Goal: Task Accomplishment & Management: Manage account settings

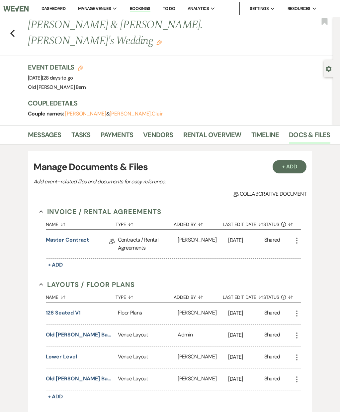
click at [14, 29] on icon "Previous" at bounding box center [12, 33] width 5 height 8
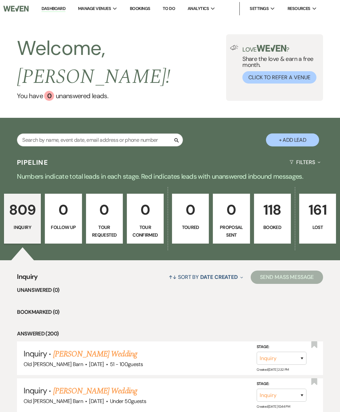
click at [264, 200] on p "118" at bounding box center [273, 209] width 28 height 22
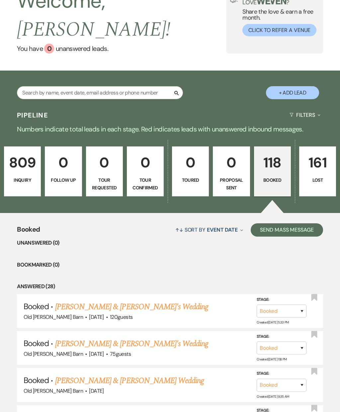
scroll to position [62, 0]
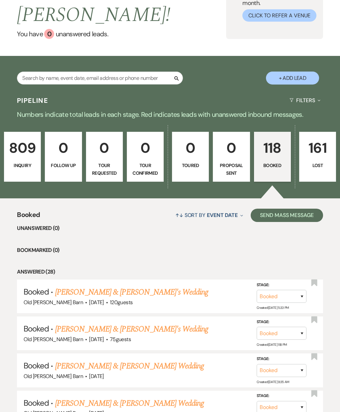
click at [151, 286] on link "[PERSON_NAME] & [PERSON_NAME]'s Wedding" at bounding box center [132, 292] width 154 height 12
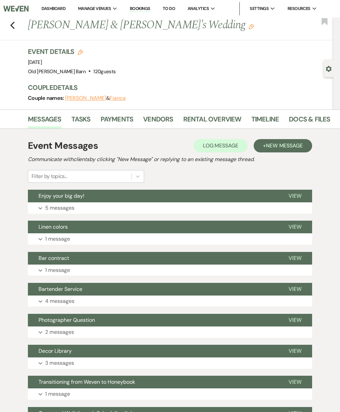
click at [304, 121] on link "Docs & Files" at bounding box center [309, 121] width 41 height 15
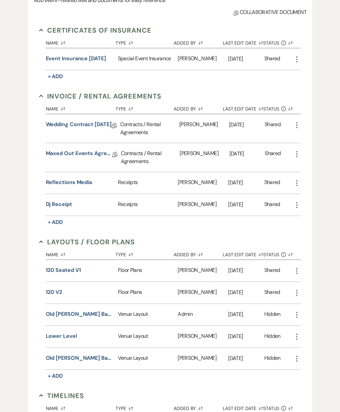
scroll to position [166, 0]
click at [49, 292] on button "120 v2" at bounding box center [54, 292] width 17 height 8
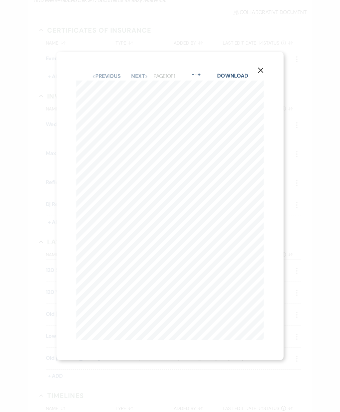
click at [262, 73] on icon "X" at bounding box center [261, 70] width 6 height 6
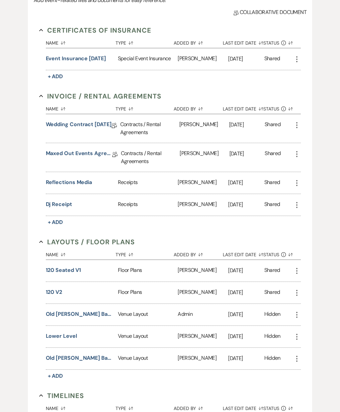
click at [55, 264] on div "120 Seated V1" at bounding box center [82, 271] width 72 height 22
click at [66, 266] on button "120 Seated V1" at bounding box center [63, 270] width 35 height 8
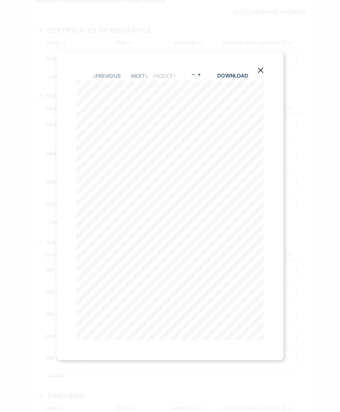
click at [260, 87] on button "X" at bounding box center [261, 70] width 46 height 36
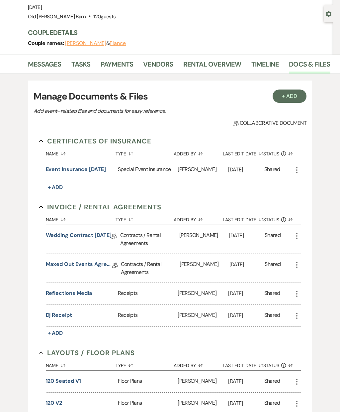
scroll to position [0, 0]
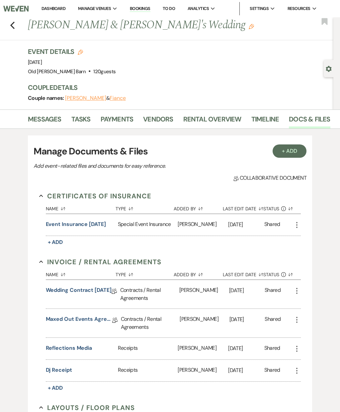
click at [14, 21] on icon "Previous" at bounding box center [12, 25] width 5 height 8
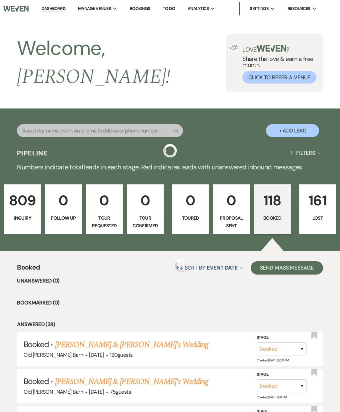
scroll to position [89, 0]
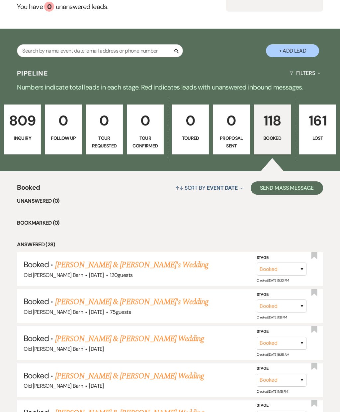
click at [146, 259] on link "[PERSON_NAME] & [PERSON_NAME]'s Wedding" at bounding box center [132, 265] width 154 height 12
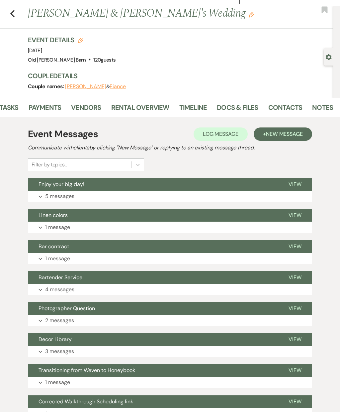
scroll to position [0, 72]
click at [327, 106] on link "Notes" at bounding box center [323, 109] width 21 height 15
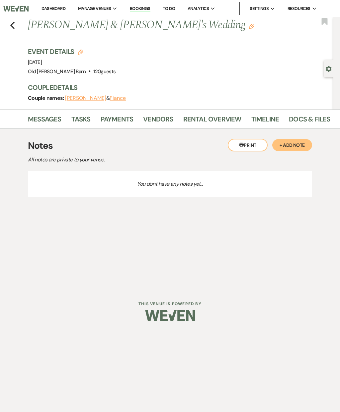
click at [297, 118] on link "Docs & Files" at bounding box center [309, 121] width 41 height 15
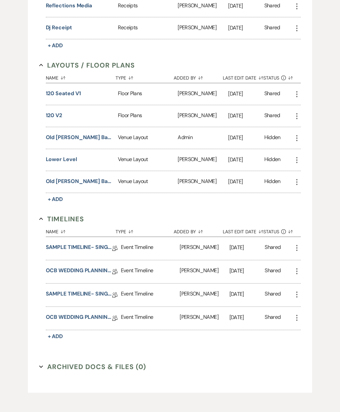
scroll to position [344, 0]
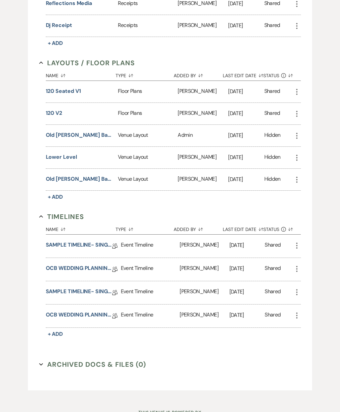
click at [91, 320] on link "OCB WEDDING PLANNING QUESTIONNAIRE" at bounding box center [79, 316] width 66 height 10
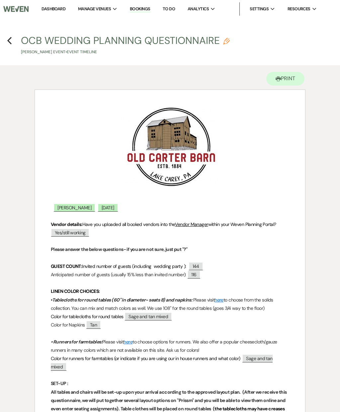
click at [12, 39] on icon "Previous" at bounding box center [9, 40] width 5 height 8
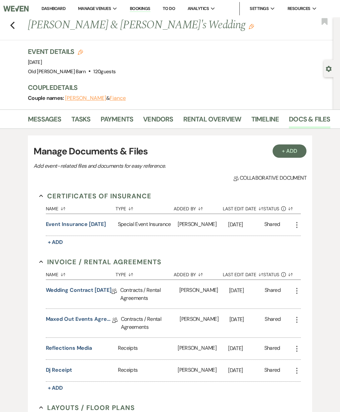
scroll to position [372, 0]
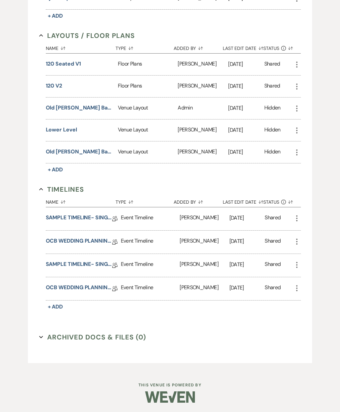
click at [101, 240] on link "OCB WEDDING PLANNING QUESTIONNAIRE" at bounding box center [79, 242] width 66 height 10
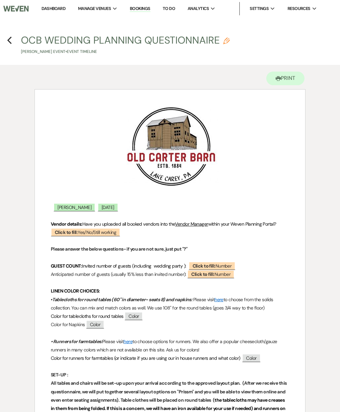
click at [16, 37] on h4 "Previous OCB WEDDING PLANNING QUESTIONNAIRE Pencil [PERSON_NAME] Event • Event …" at bounding box center [170, 44] width 340 height 22
click at [10, 39] on use "button" at bounding box center [9, 40] width 4 height 7
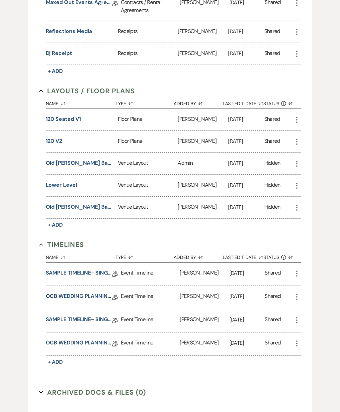
scroll to position [314, 0]
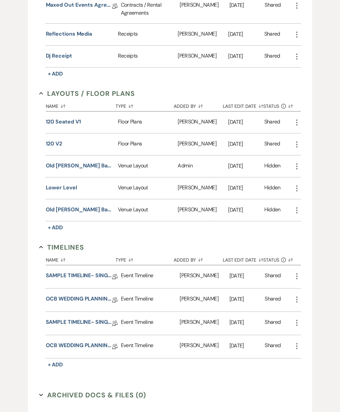
click at [56, 145] on button "120 v2" at bounding box center [54, 144] width 17 height 8
